Goal: Task Accomplishment & Management: Use online tool/utility

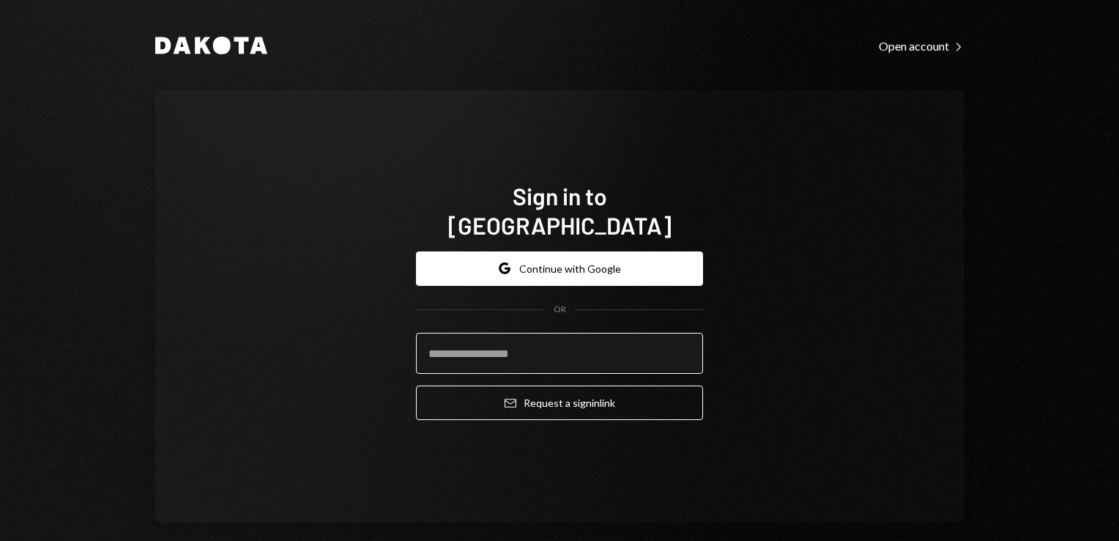
click at [498, 333] on input "email" at bounding box center [559, 353] width 287 height 41
click at [573, 340] on input "**********" at bounding box center [559, 353] width 287 height 41
type input "*"
click at [573, 340] on input "email" at bounding box center [559, 353] width 287 height 41
type input "**********"
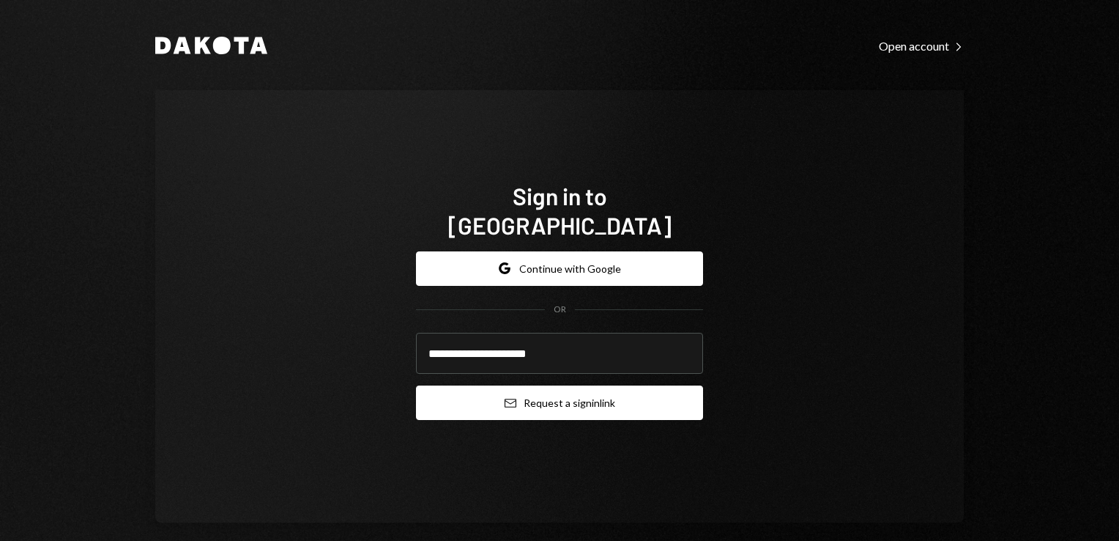
click at [527, 397] on button "Email Request a sign in link" at bounding box center [559, 402] width 287 height 34
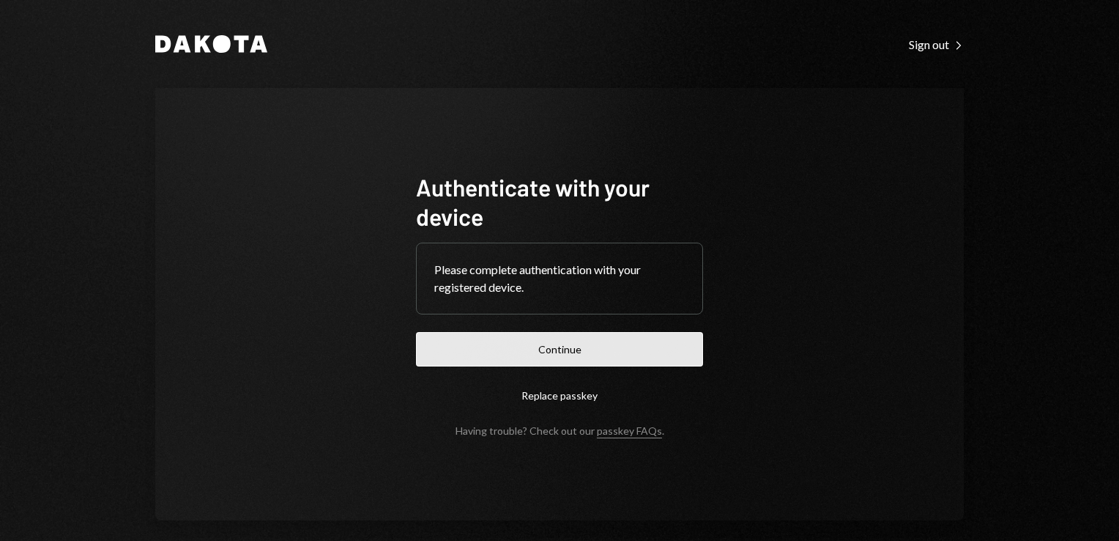
click at [587, 338] on button "Continue" at bounding box center [559, 349] width 287 height 34
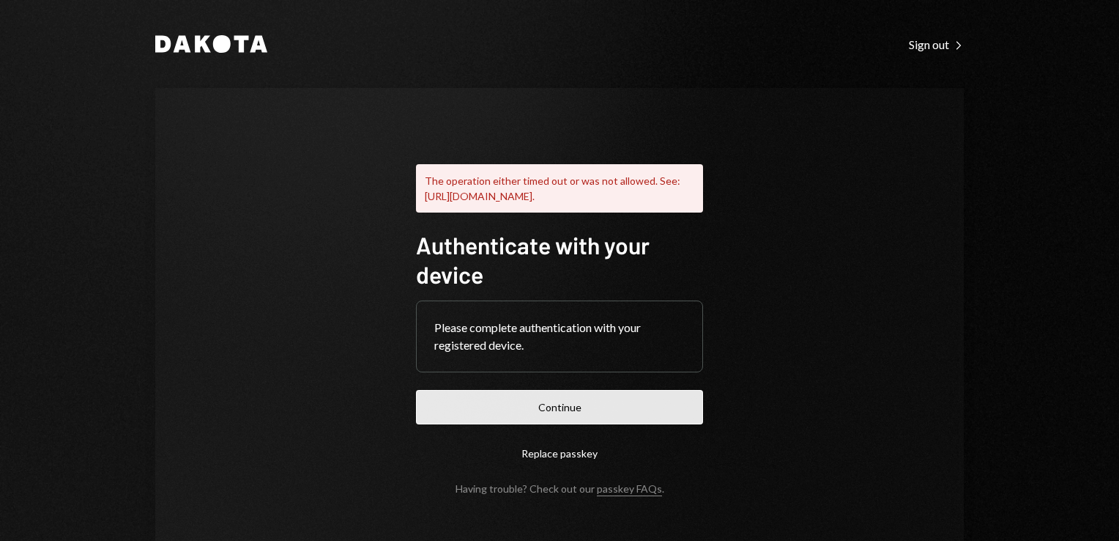
click at [562, 419] on button "Continue" at bounding box center [559, 407] width 287 height 34
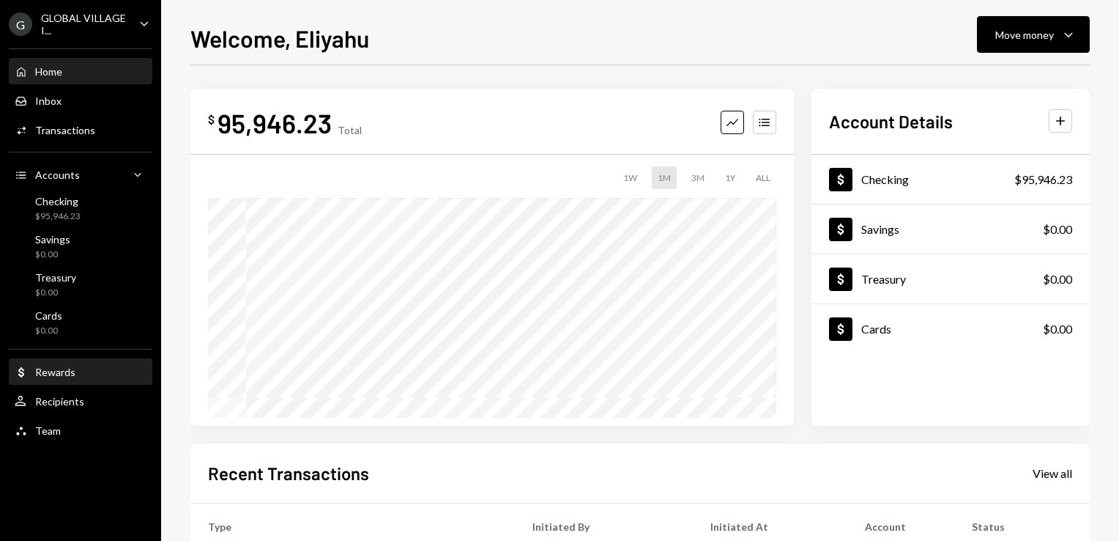
click at [85, 371] on div "Dollar Rewards" at bounding box center [81, 372] width 132 height 13
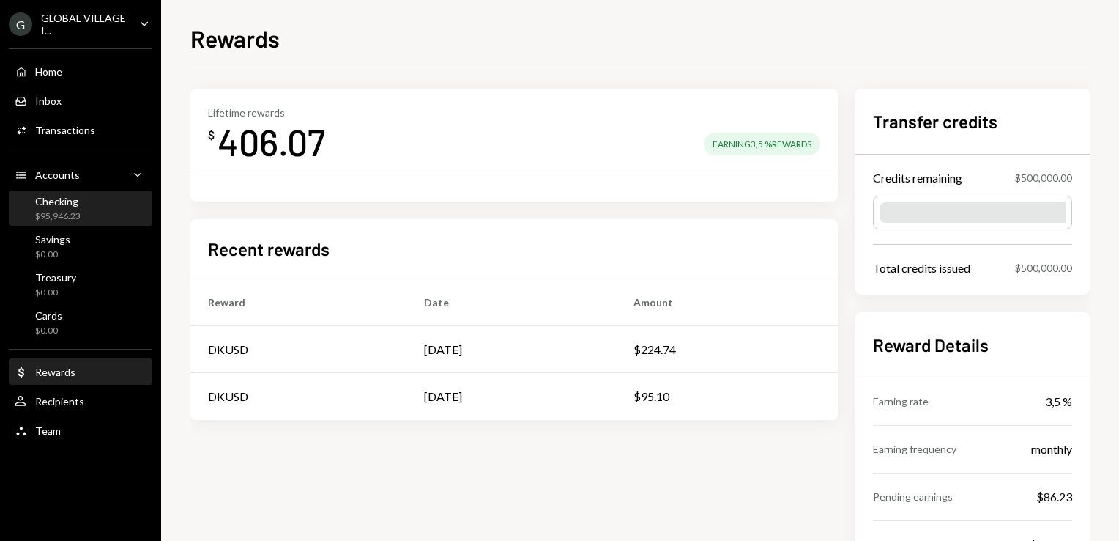
click at [67, 204] on div "Checking" at bounding box center [57, 201] width 45 height 12
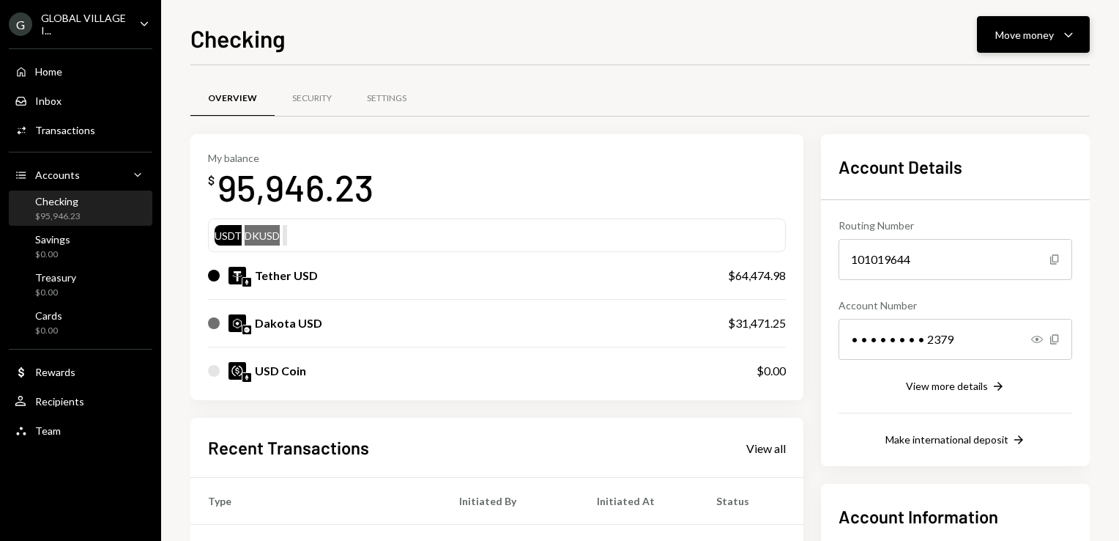
click at [1078, 31] on button "Move money Caret Down" at bounding box center [1033, 34] width 113 height 37
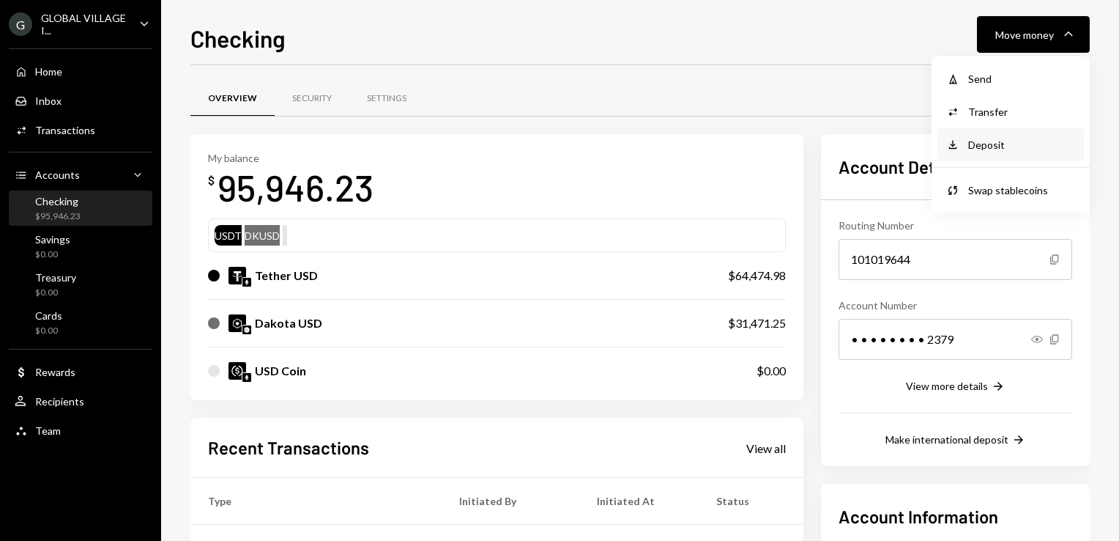
click at [984, 148] on div "Deposit" at bounding box center [1021, 144] width 107 height 15
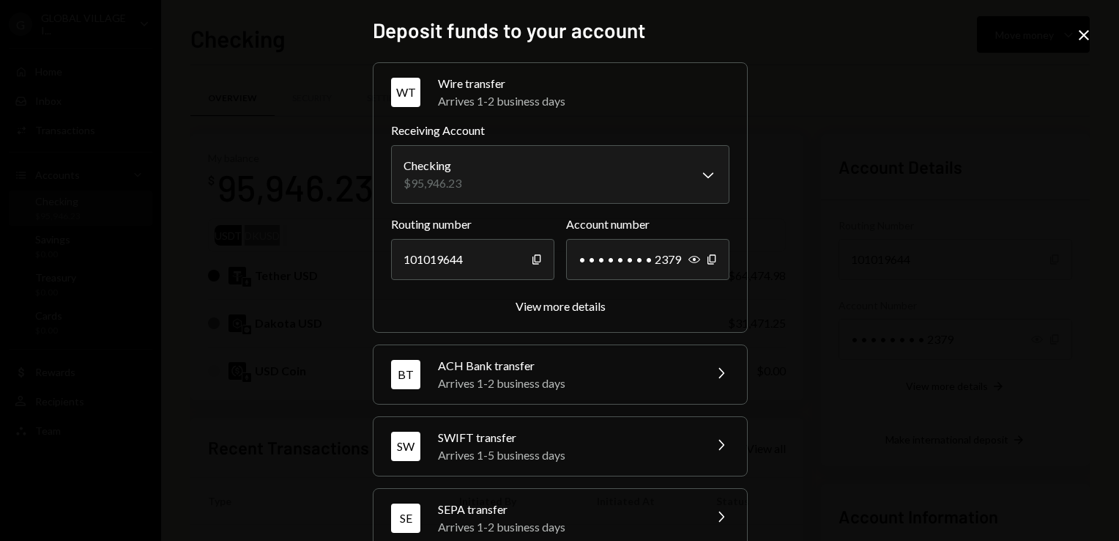
scroll to position [100, 0]
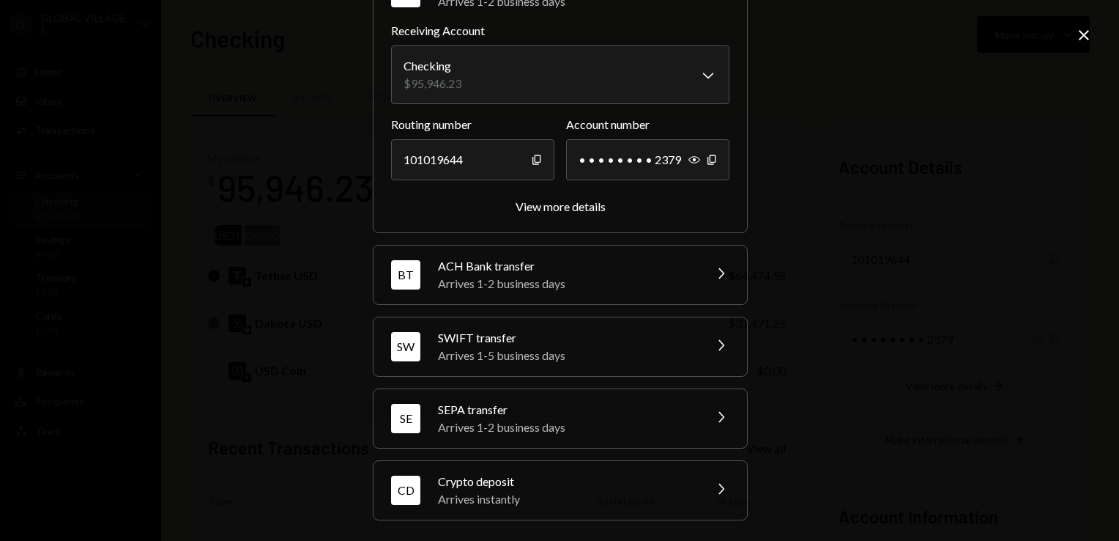
click at [533, 479] on div "Crypto deposit" at bounding box center [566, 481] width 256 height 18
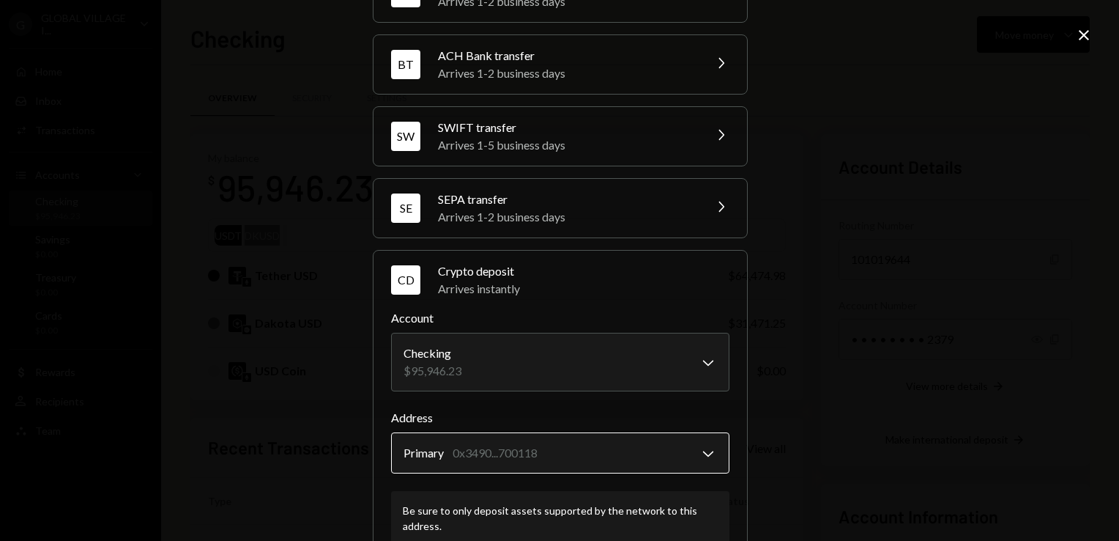
scroll to position [193, 0]
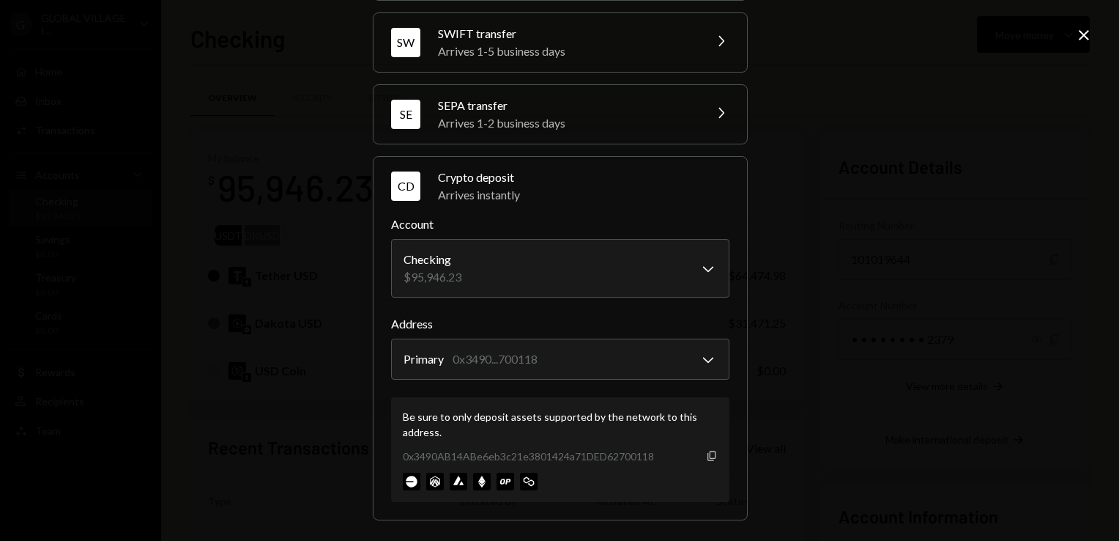
click at [708, 453] on icon "Copy" at bounding box center [712, 456] width 12 height 12
click at [1083, 31] on icon "Close" at bounding box center [1084, 35] width 18 height 18
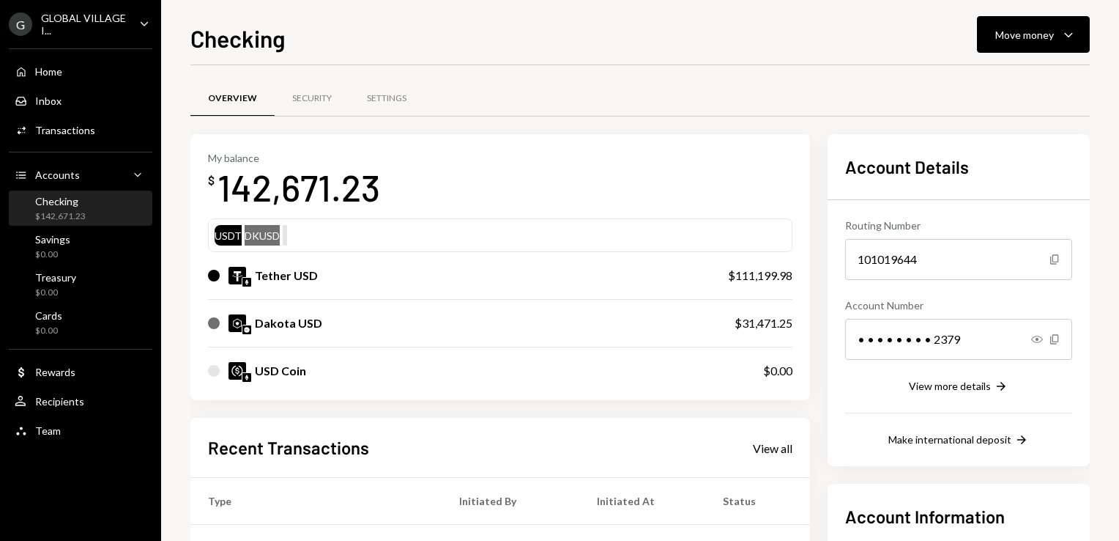
click at [70, 199] on div "Checking" at bounding box center [60, 201] width 51 height 12
click at [78, 140] on div "Activities Transactions" at bounding box center [81, 130] width 132 height 25
